Goal: Information Seeking & Learning: Learn about a topic

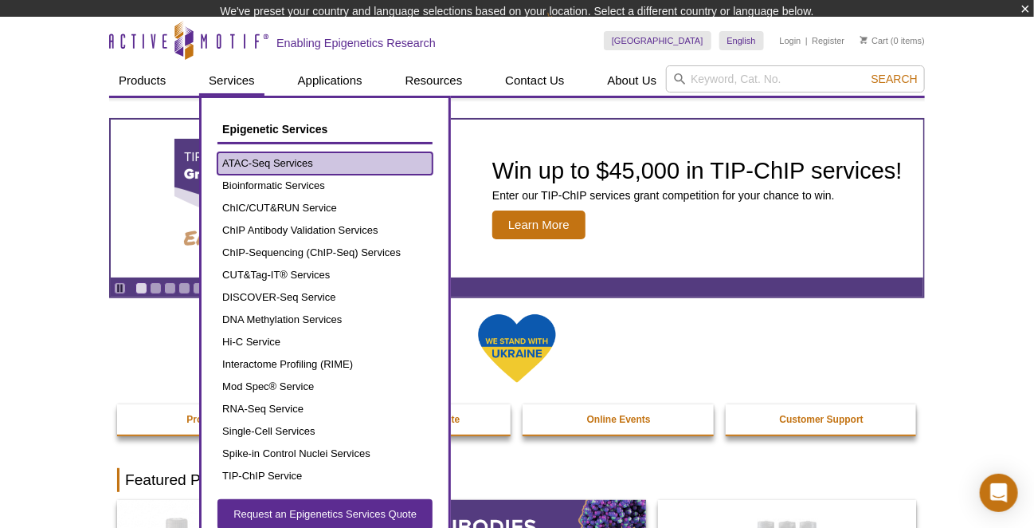
click at [273, 171] on ul "ATAC-Seq Services Bioinformatic Services ChIC/CUT&RUN Service ChIP Antibody Val…" at bounding box center [325, 319] width 215 height 335
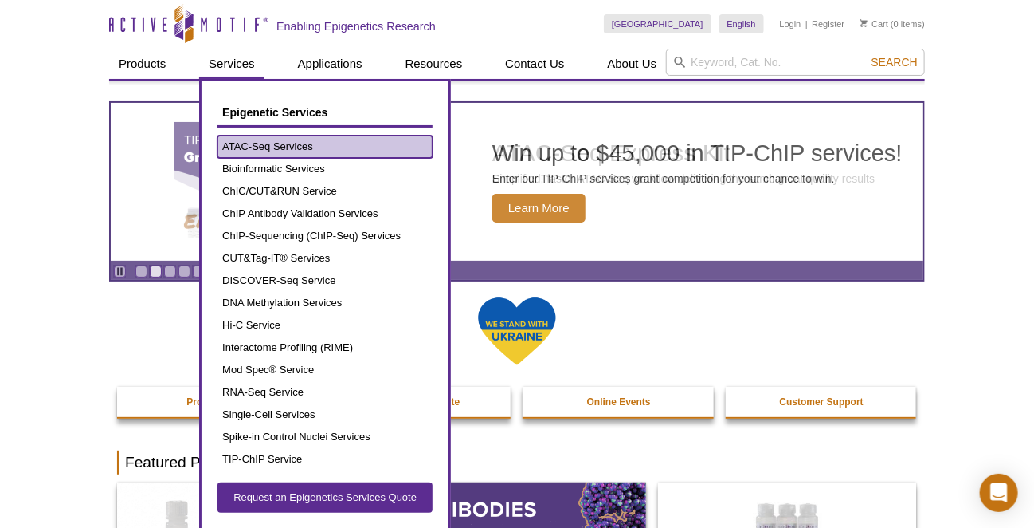
click at [276, 139] on link "ATAC-Seq Services" at bounding box center [325, 146] width 215 height 22
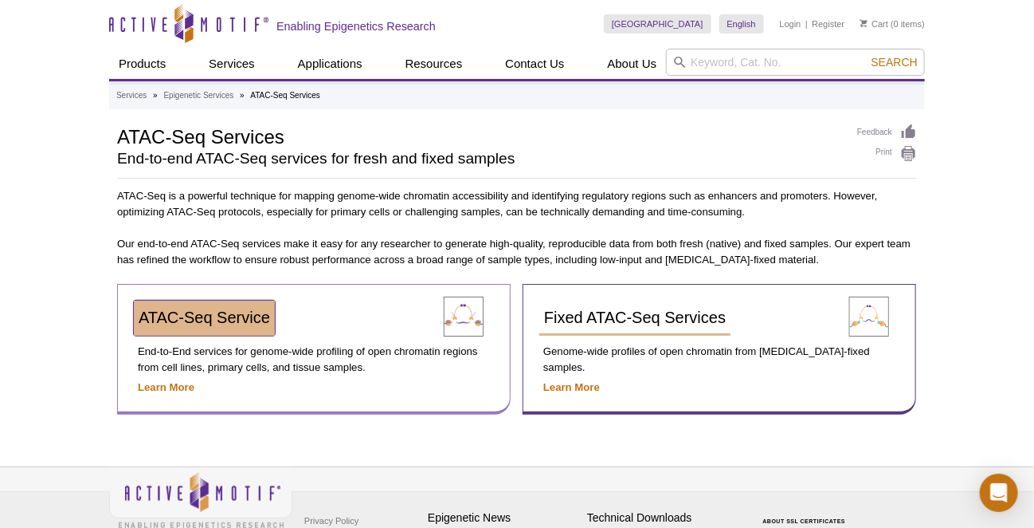
click at [179, 314] on span "ATAC-Seq Service" at bounding box center [204, 317] width 131 height 18
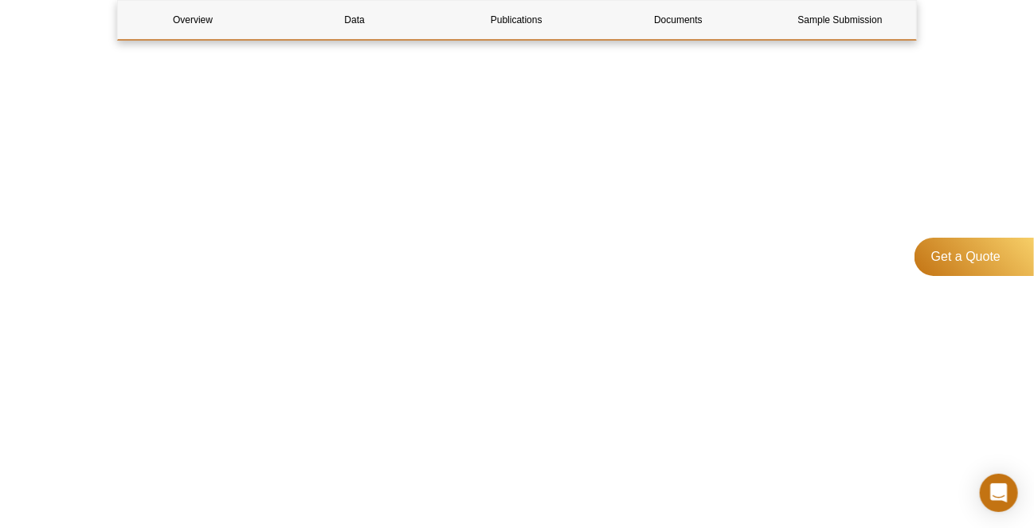
scroll to position [5020, 0]
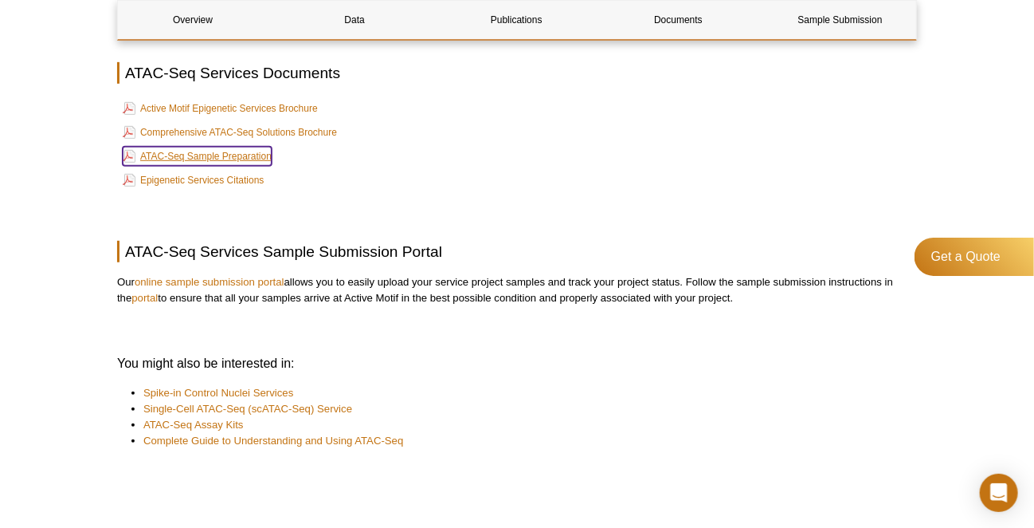
click at [203, 154] on link "ATAC-Seq Sample Preparation" at bounding box center [197, 156] width 149 height 19
